Goal: Navigation & Orientation: Find specific page/section

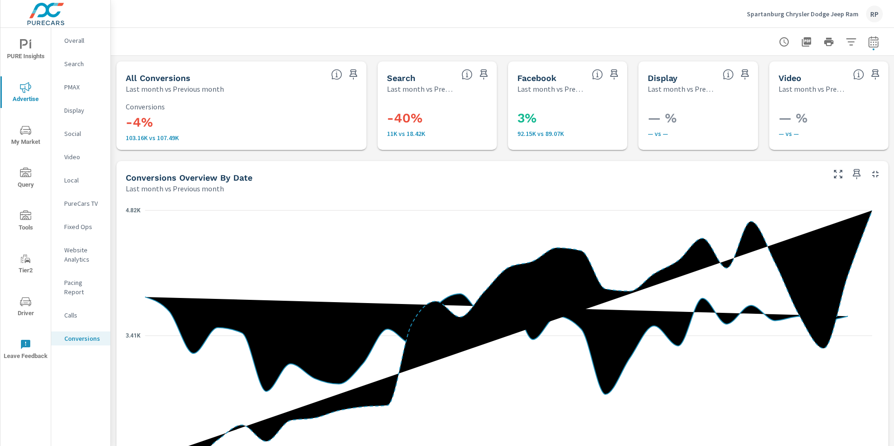
scroll to position [515, 0]
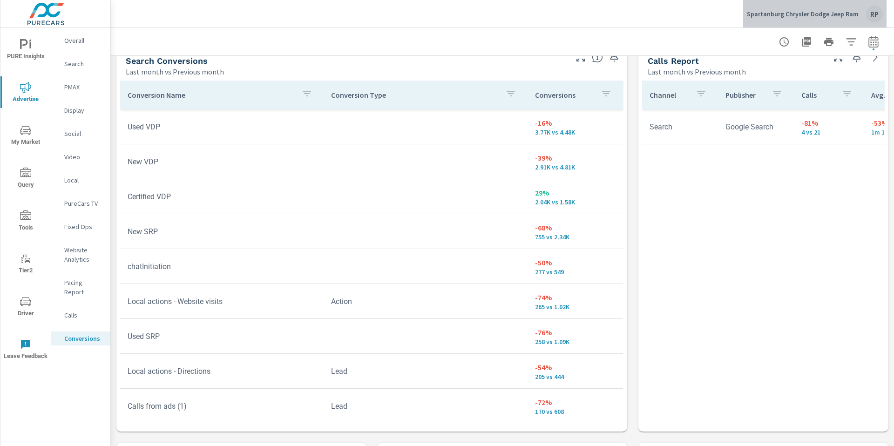
click at [868, 14] on div "RP" at bounding box center [874, 14] width 17 height 17
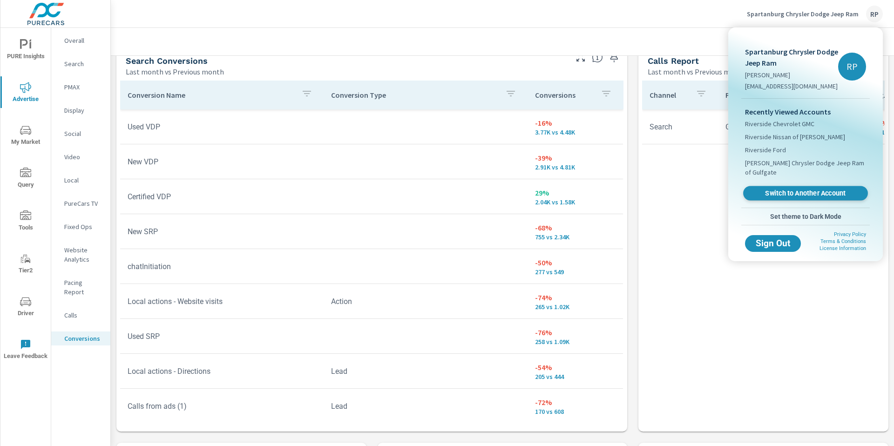
click at [815, 189] on span "Switch to Another Account" at bounding box center [805, 193] width 114 height 9
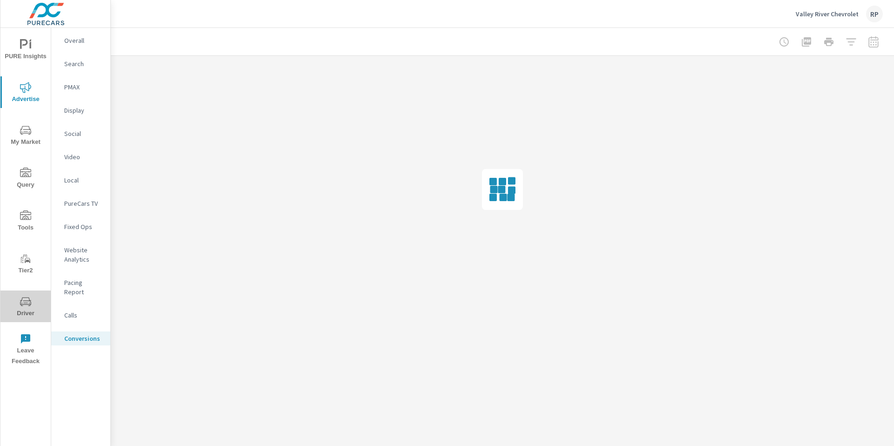
click at [35, 296] on span "Driver" at bounding box center [25, 307] width 45 height 23
